Goal: Task Accomplishment & Management: Manage account settings

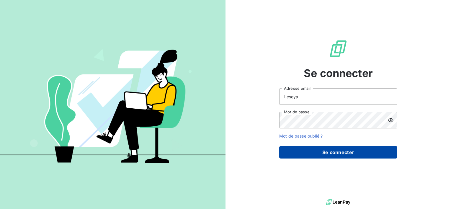
click at [307, 153] on button "Se connecter" at bounding box center [339, 152] width 118 height 12
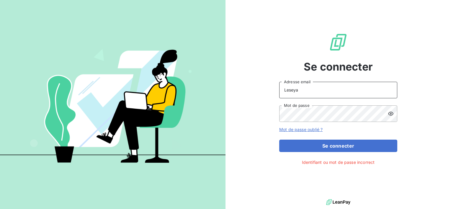
click at [307, 89] on input "Leseya" at bounding box center [339, 90] width 118 height 17
click at [320, 89] on input "Leseya" at bounding box center [339, 90] width 118 height 17
type input "bleseya@sba-compta.com"
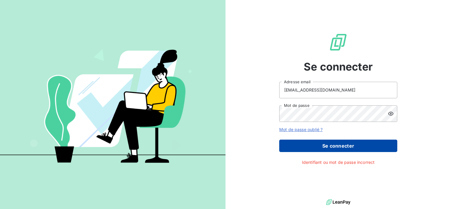
click at [360, 147] on button "Se connecter" at bounding box center [339, 146] width 118 height 12
